Goal: Information Seeking & Learning: Understand process/instructions

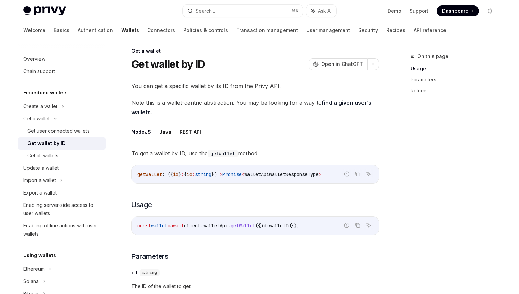
scroll to position [3, 0]
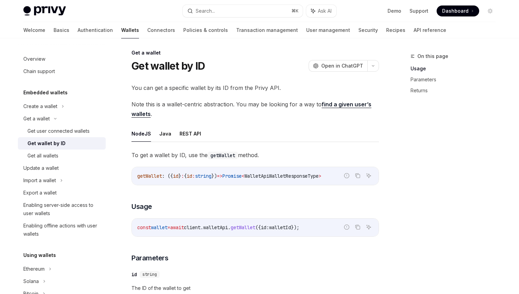
click at [135, 54] on div "Get a wallet" at bounding box center [255, 52] width 248 height 7
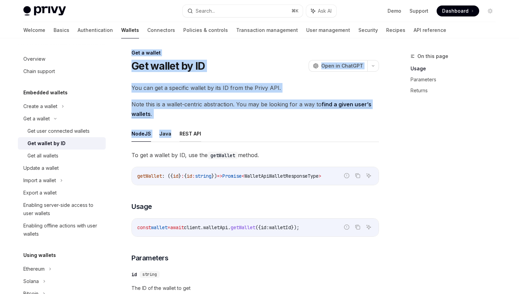
drag, startPoint x: 132, startPoint y: 52, endPoint x: 186, endPoint y: 128, distance: 93.2
click at [85, 131] on div "Get user connected wallets" at bounding box center [58, 131] width 62 height 8
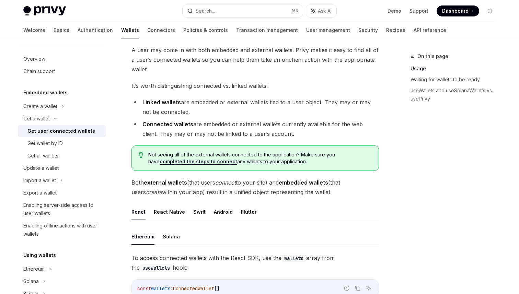
scroll to position [52, 0]
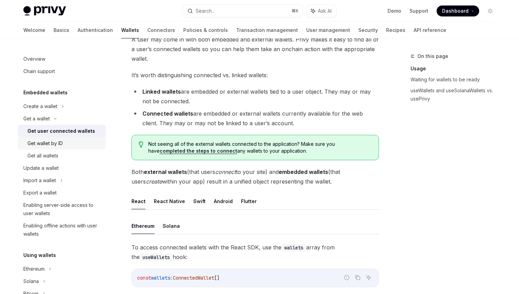
click at [57, 142] on div "Get wallet by ID" at bounding box center [44, 143] width 35 height 8
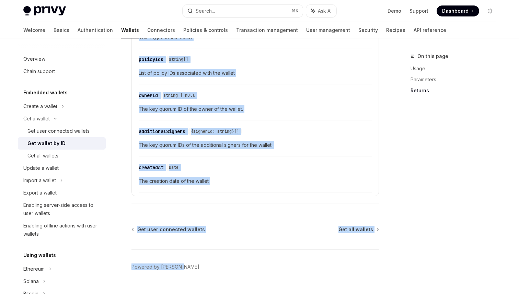
scroll to position [440, 0]
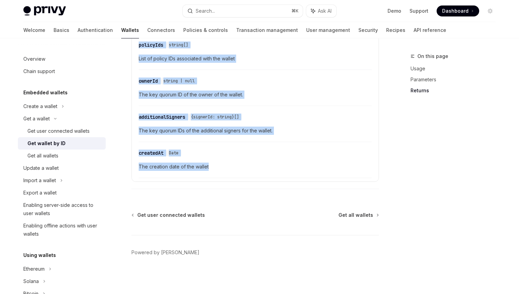
drag, startPoint x: 132, startPoint y: 56, endPoint x: 236, endPoint y: 170, distance: 154.8
copy div "**********"
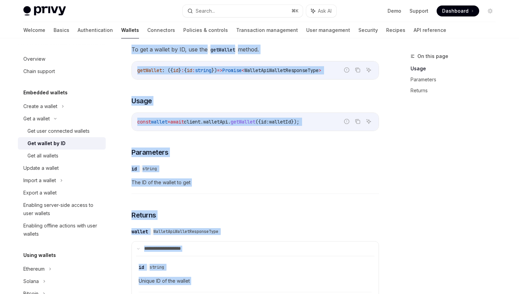
scroll to position [106, 0]
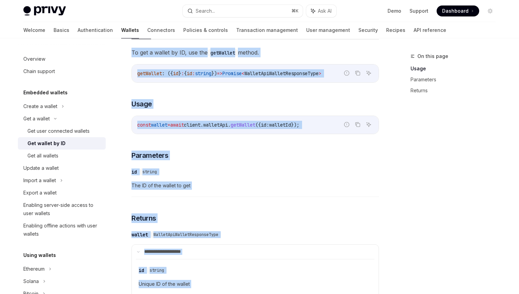
copy div "**********"
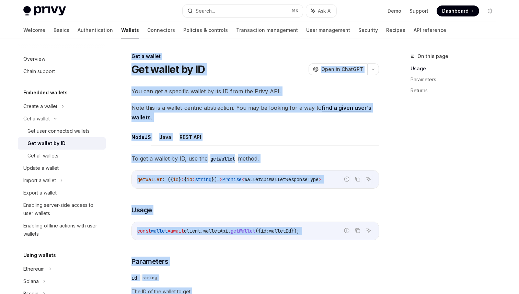
click at [314, 157] on span "To get a wallet by ID, use the getWallet method." at bounding box center [255, 159] width 248 height 10
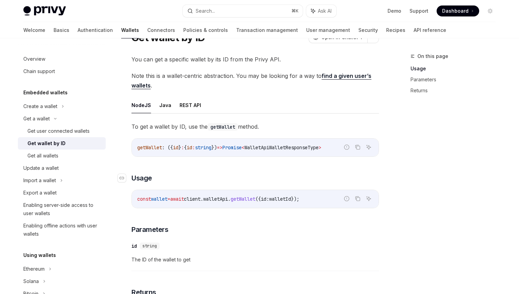
scroll to position [19, 0]
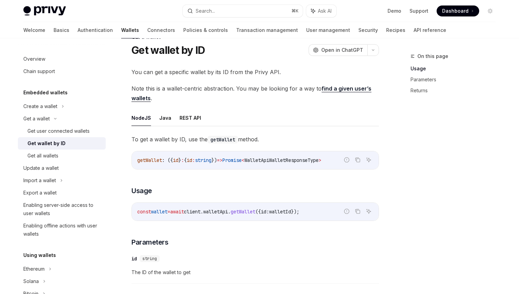
click at [136, 52] on h1 "Get wallet by ID" at bounding box center [167, 50] width 73 height 12
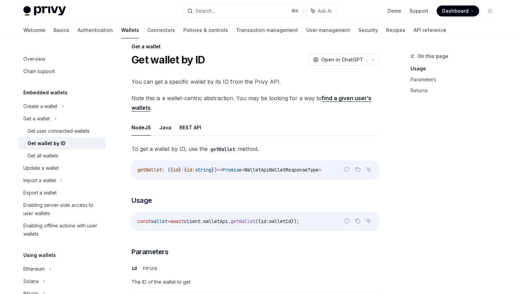
scroll to position [3, 0]
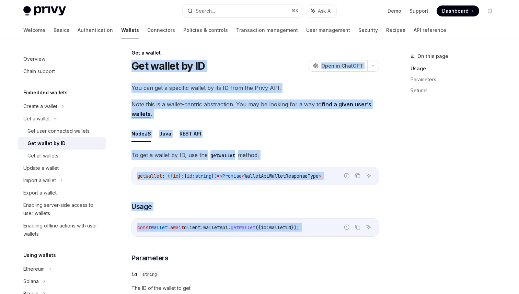
drag, startPoint x: 133, startPoint y: 65, endPoint x: 206, endPoint y: 242, distance: 191.7
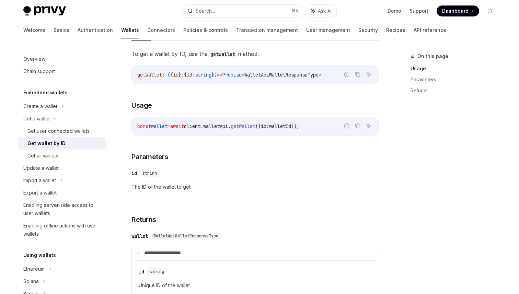
scroll to position [110, 0]
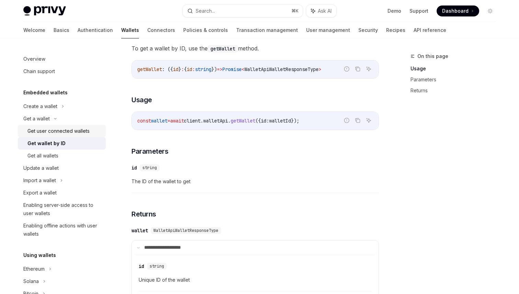
click at [60, 129] on div "Get user connected wallets" at bounding box center [58, 131] width 62 height 8
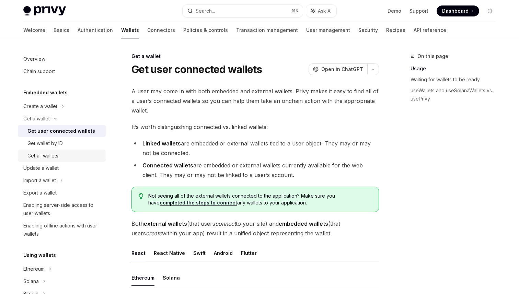
click at [60, 159] on div "Get all wallets" at bounding box center [64, 156] width 74 height 8
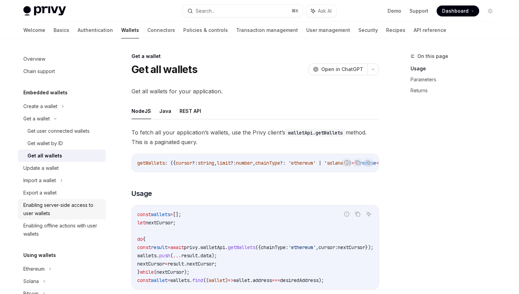
click at [58, 212] on div "Enabling server-side access to user wallets" at bounding box center [62, 209] width 78 height 16
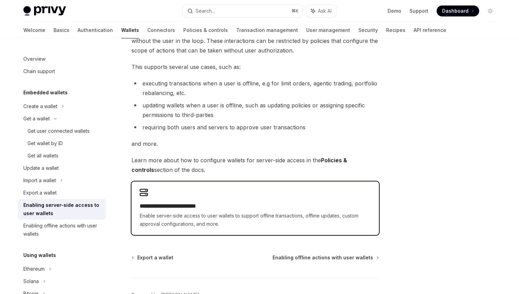
scroll to position [78, 0]
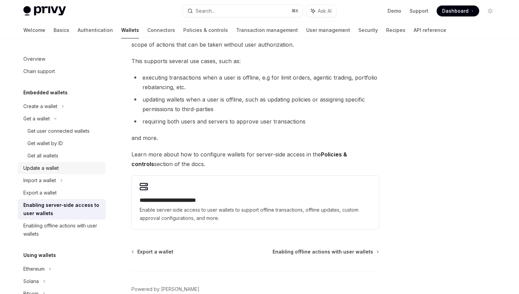
click at [50, 172] on link "Update a wallet" at bounding box center [62, 168] width 88 height 12
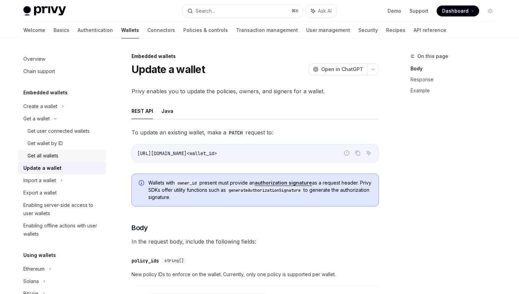
click at [61, 155] on div "Get all wallets" at bounding box center [64, 156] width 74 height 8
type textarea "*"
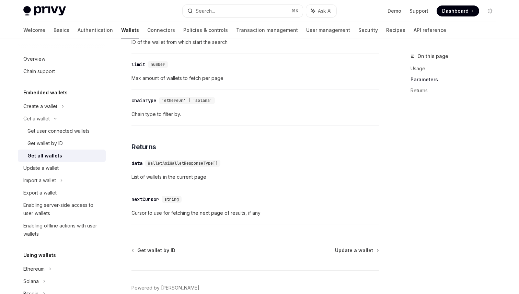
scroll to position [316, 0]
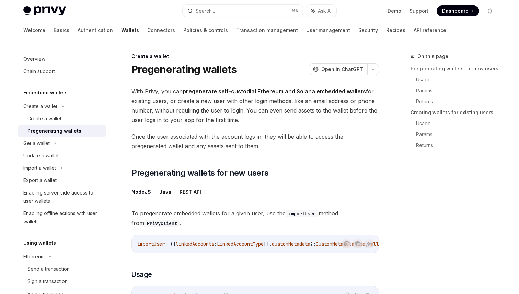
scroll to position [1290, 0]
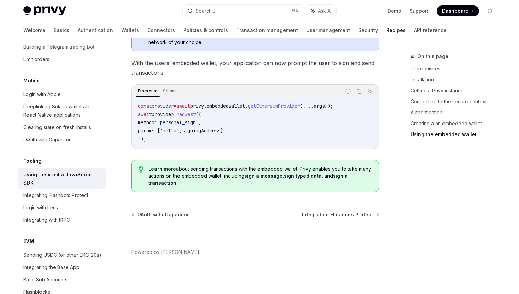
scroll to position [972, 0]
